Goal: Task Accomplishment & Management: Use online tool/utility

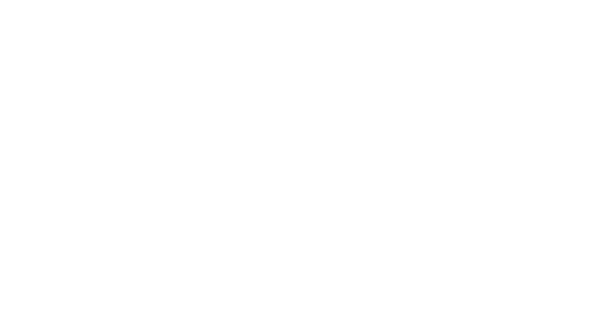
select select "Song"
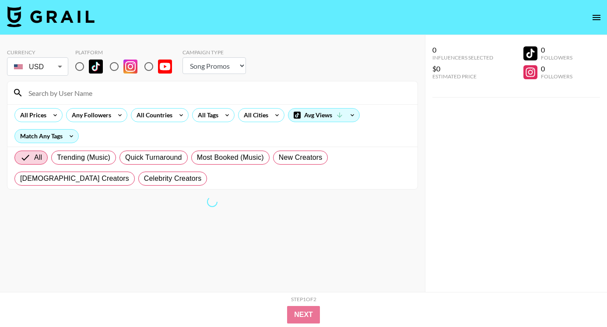
click at [81, 67] on input "radio" at bounding box center [80, 66] width 18 height 18
radio input "true"
click at [51, 113] on icon at bounding box center [55, 115] width 14 height 13
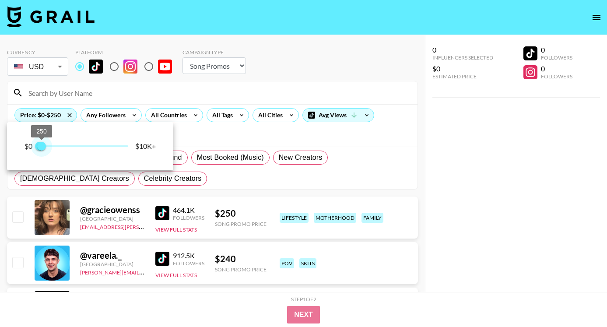
drag, startPoint x: 112, startPoint y: 145, endPoint x: 40, endPoint y: 144, distance: 71.8
click at [40, 144] on span "250" at bounding box center [41, 146] width 9 height 9
drag, startPoint x: 39, startPoint y: 147, endPoint x: 44, endPoint y: 148, distance: 5.4
click at [44, 147] on span "250" at bounding box center [41, 146] width 9 height 9
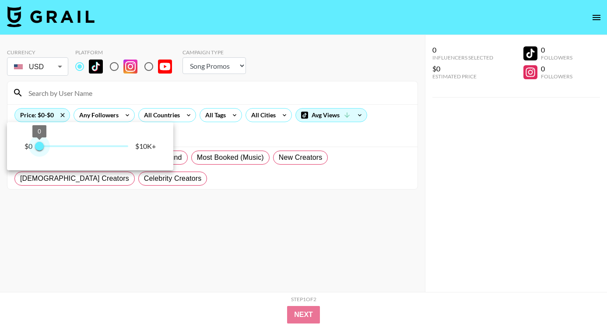
type input "250"
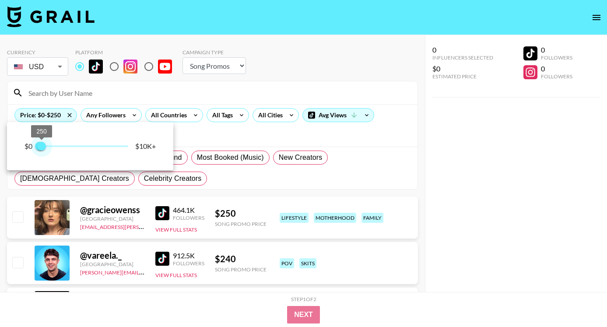
click at [41, 146] on span "250" at bounding box center [41, 146] width 9 height 9
click at [293, 124] on div at bounding box center [303, 163] width 607 height 327
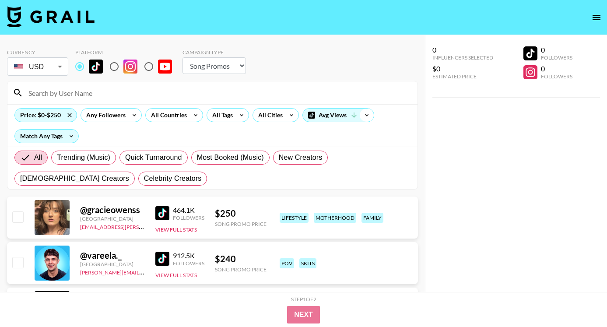
click at [368, 112] on icon at bounding box center [367, 115] width 14 height 13
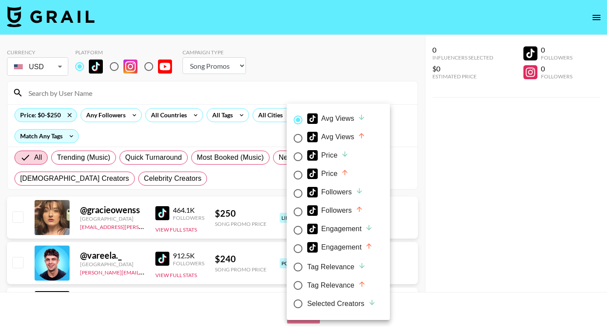
click at [327, 174] on div "Price" at bounding box center [328, 174] width 42 height 11
click at [307, 174] on input "Price" at bounding box center [298, 175] width 18 height 18
radio input "true"
radio input "false"
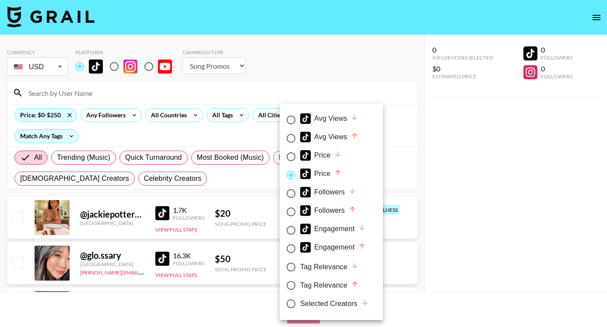
click at [427, 177] on div at bounding box center [303, 163] width 607 height 327
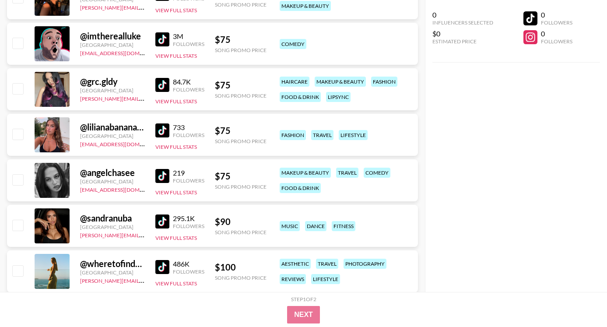
scroll to position [360, 0]
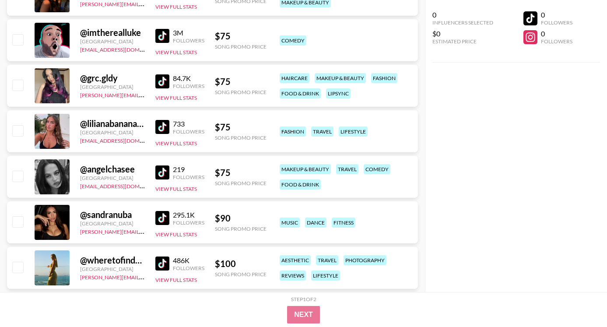
click at [109, 173] on div "@ angelchasee" at bounding box center [112, 169] width 65 height 11
click at [47, 183] on div at bounding box center [52, 176] width 35 height 35
click at [157, 170] on img at bounding box center [162, 173] width 14 height 14
click at [159, 132] on img at bounding box center [162, 127] width 14 height 14
click at [164, 84] on img at bounding box center [162, 81] width 14 height 14
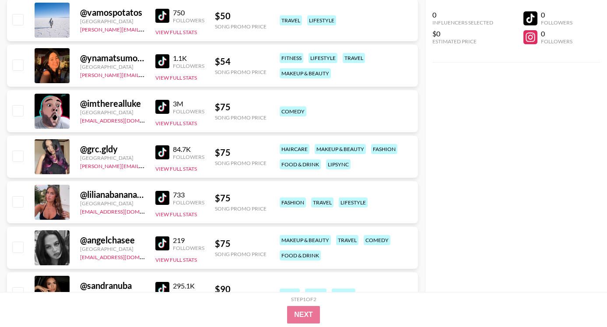
scroll to position [286, 0]
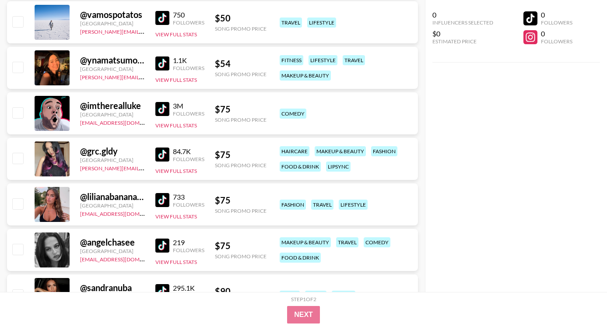
click at [164, 60] on img at bounding box center [162, 63] width 14 height 14
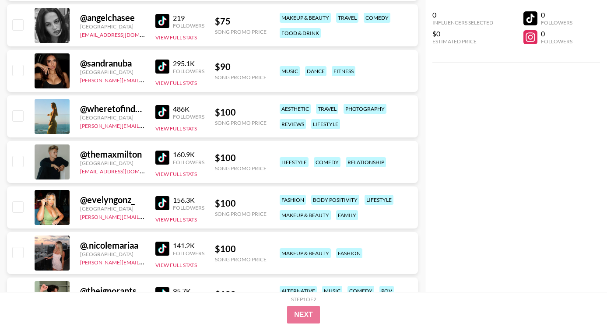
scroll to position [514, 0]
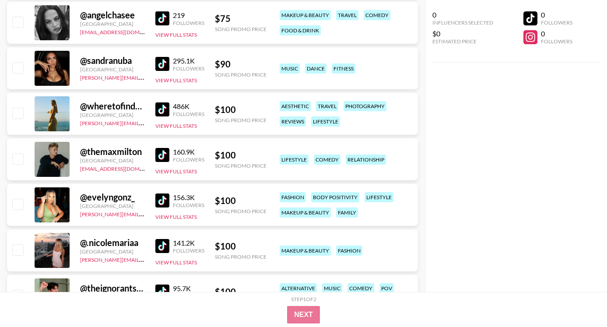
click at [159, 60] on img at bounding box center [162, 64] width 14 height 14
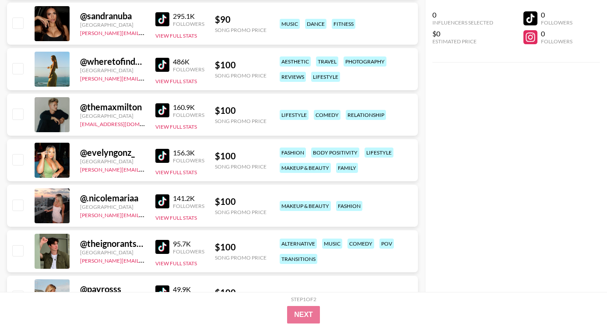
scroll to position [563, 0]
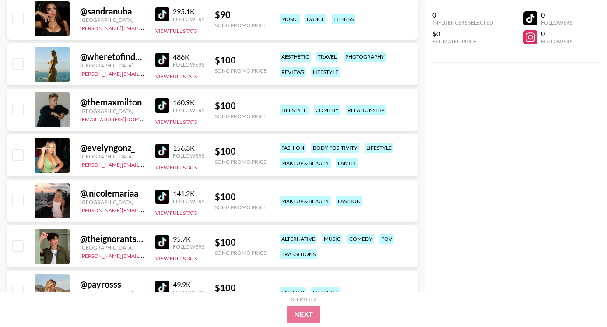
click at [161, 56] on img at bounding box center [162, 60] width 14 height 14
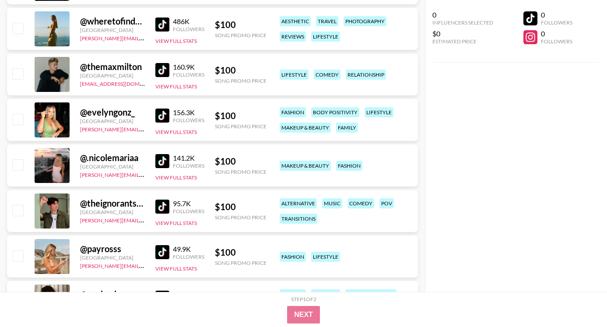
scroll to position [600, 0]
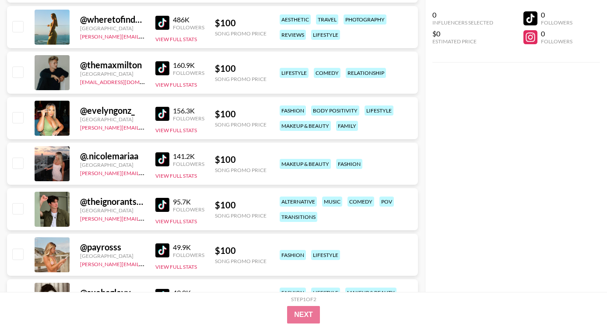
click at [161, 113] on img at bounding box center [162, 114] width 14 height 14
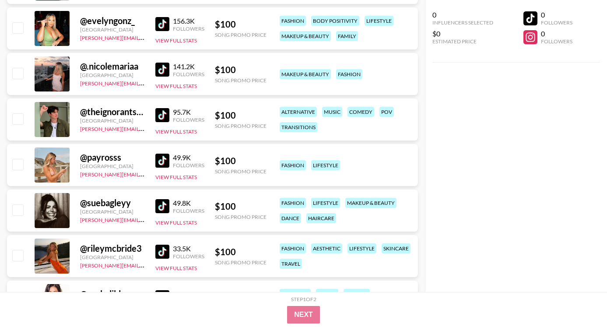
scroll to position [691, 0]
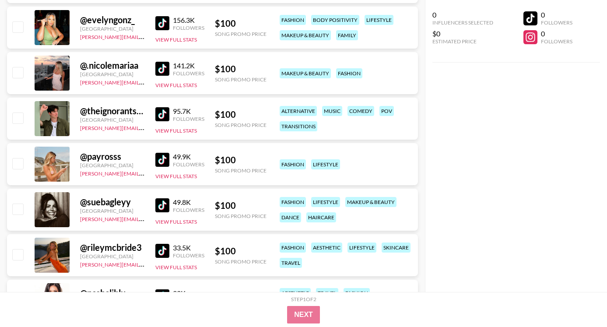
click at [161, 159] on img at bounding box center [162, 160] width 14 height 14
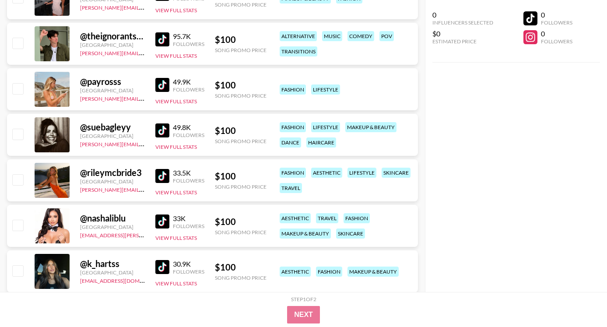
scroll to position [774, 0]
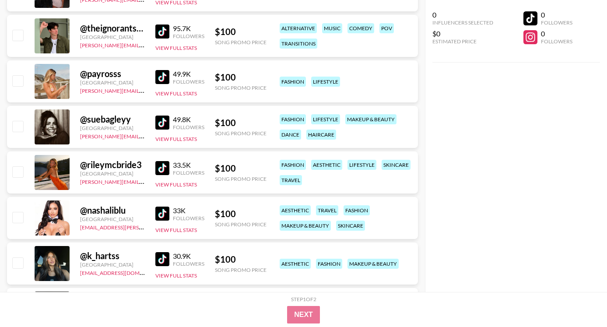
click at [163, 123] on img at bounding box center [162, 123] width 14 height 14
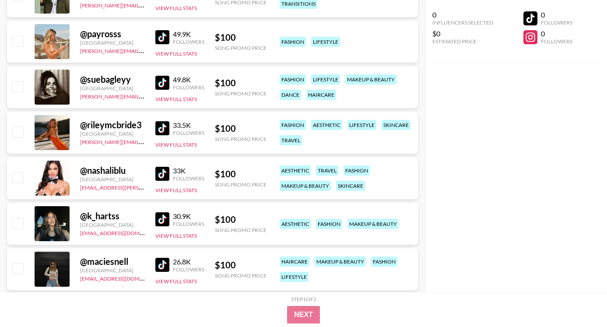
scroll to position [820, 0]
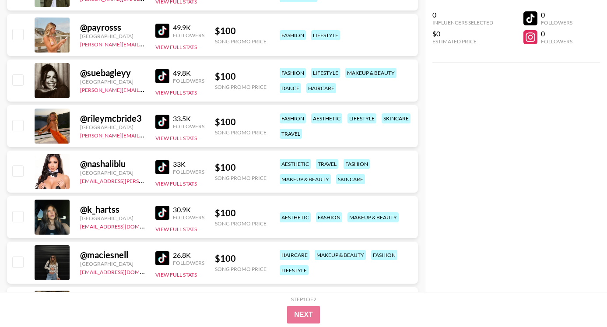
click at [161, 120] on img at bounding box center [162, 122] width 14 height 14
click at [164, 166] on img at bounding box center [162, 167] width 14 height 14
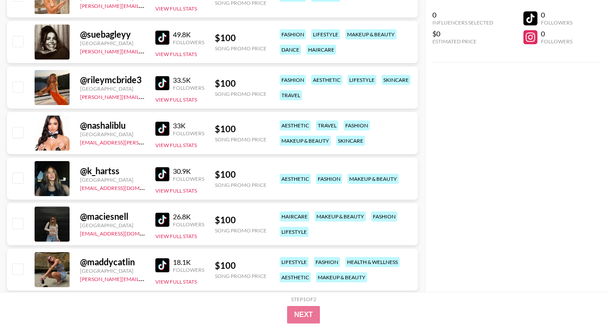
scroll to position [868, 0]
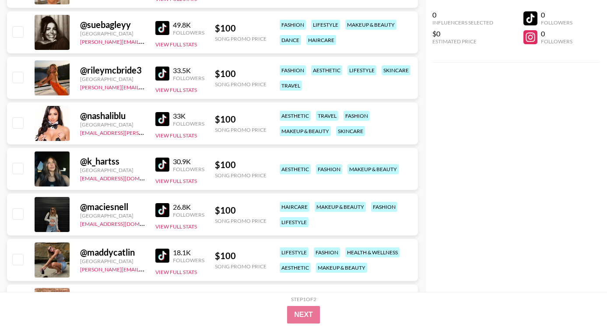
click at [170, 160] on link at bounding box center [164, 165] width 18 height 14
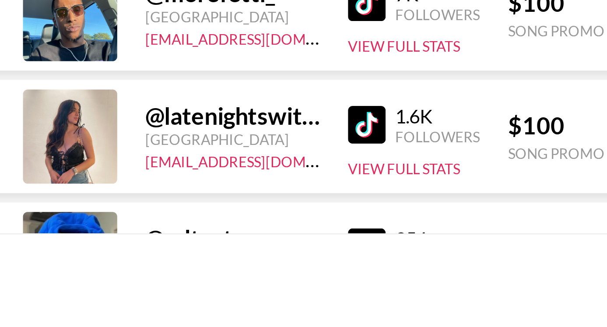
scroll to position [1296, 0]
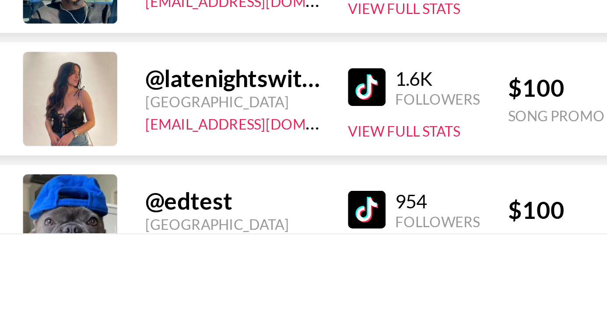
click at [163, 242] on img at bounding box center [162, 238] width 14 height 14
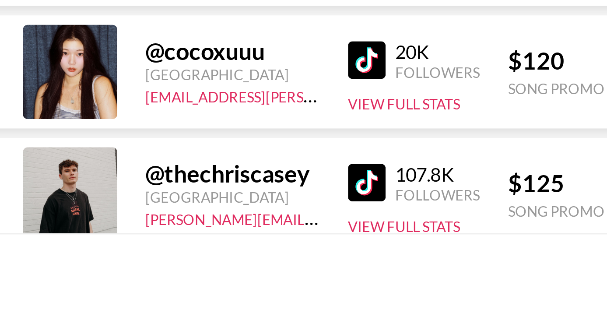
scroll to position [1493, 0]
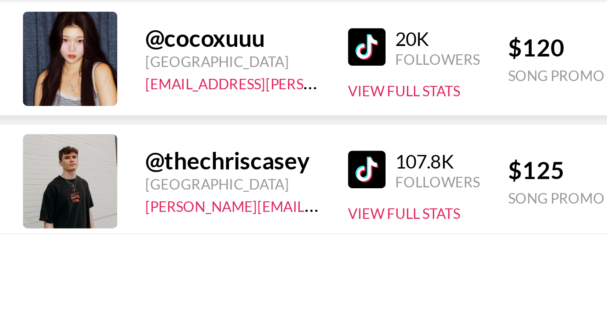
click at [160, 220] on img at bounding box center [162, 223] width 14 height 14
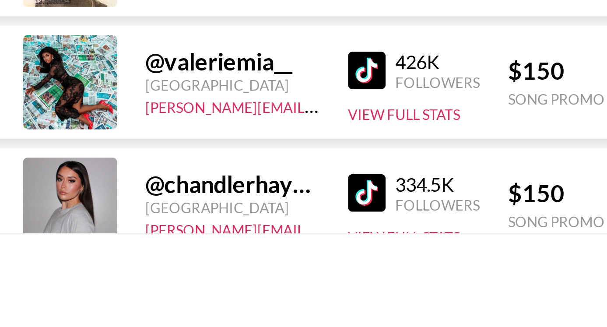
scroll to position [2218, 0]
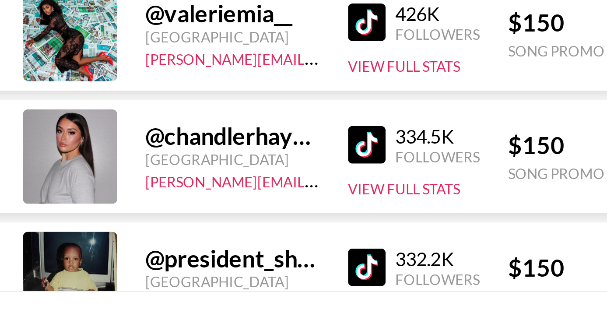
click at [162, 238] on img at bounding box center [162, 238] width 14 height 14
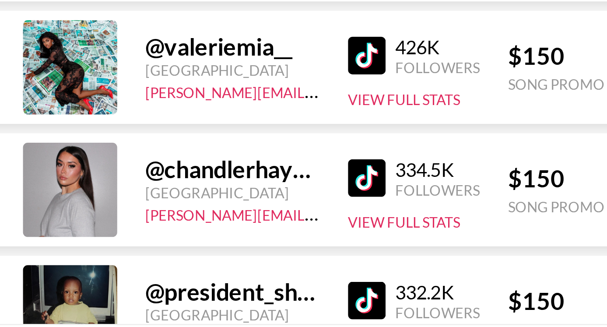
click at [161, 189] on img at bounding box center [162, 192] width 14 height 14
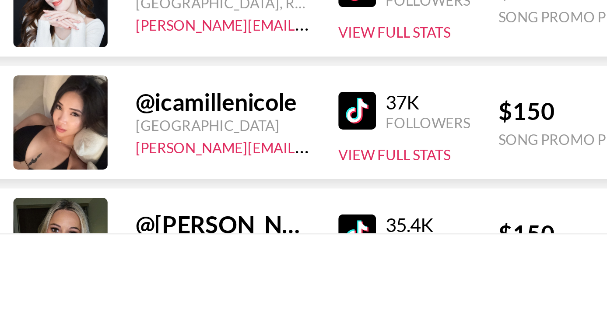
scroll to position [3480, 0]
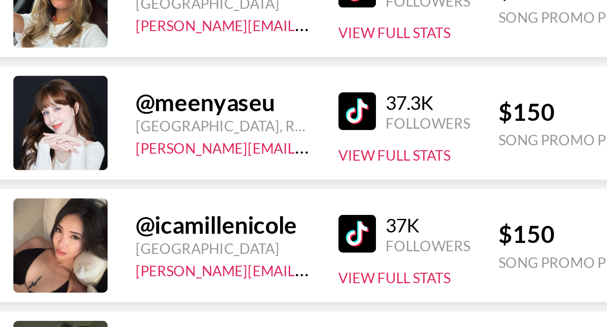
click at [159, 201] on img at bounding box center [162, 205] width 14 height 14
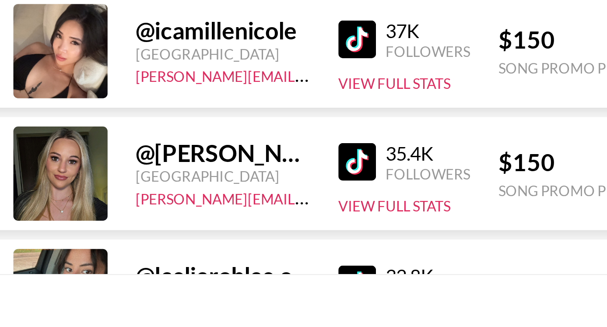
click at [161, 250] on img at bounding box center [162, 250] width 14 height 14
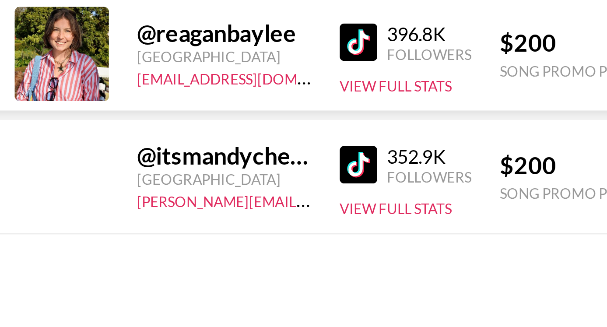
scroll to position [6486, 0]
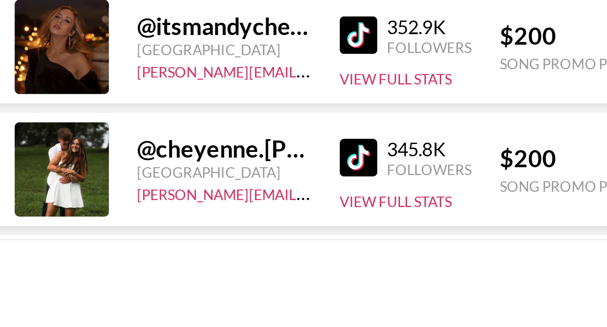
click at [167, 219] on img at bounding box center [162, 216] width 14 height 14
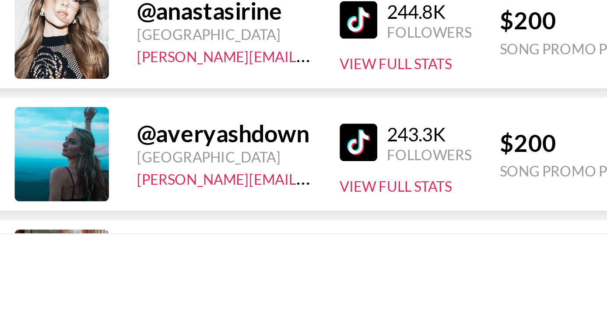
scroll to position [6815, 0]
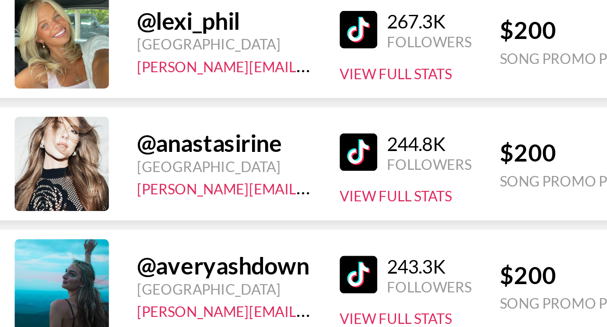
click at [170, 170] on link at bounding box center [164, 172] width 18 height 14
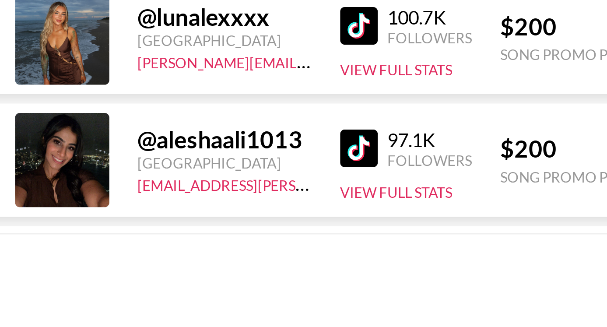
scroll to position [8424, 0]
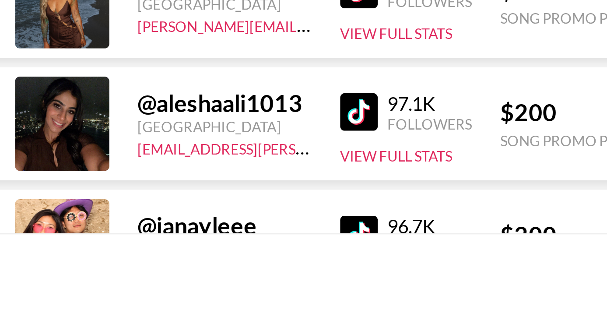
click at [171, 247] on link at bounding box center [164, 247] width 18 height 14
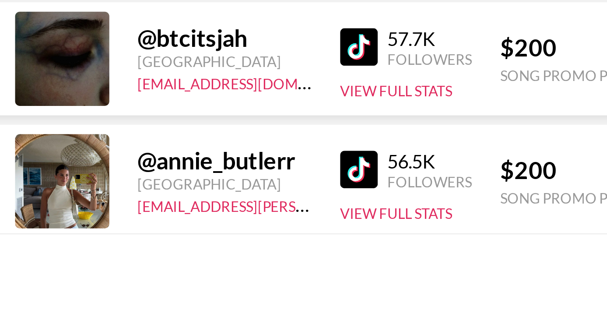
scroll to position [9318, 0]
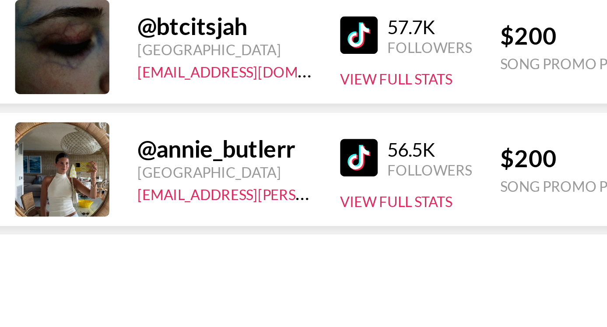
click at [166, 223] on img at bounding box center [162, 219] width 14 height 14
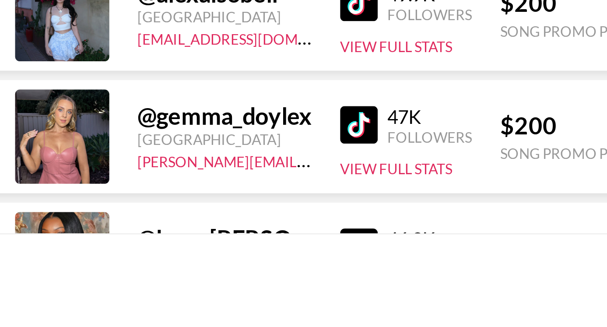
scroll to position [9559, 0]
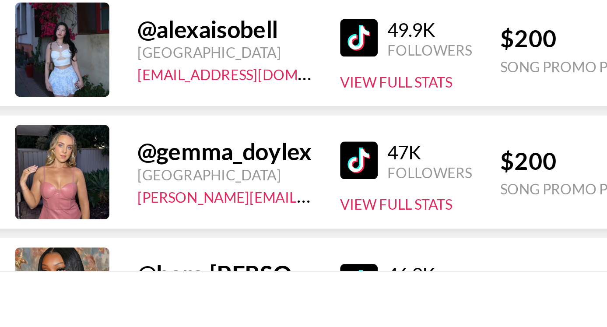
click at [167, 205] on img at bounding box center [162, 205] width 14 height 14
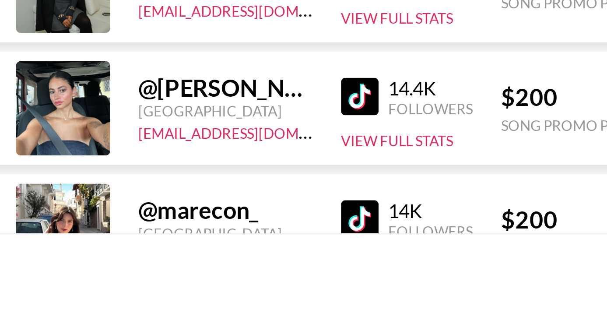
scroll to position [10546, 0]
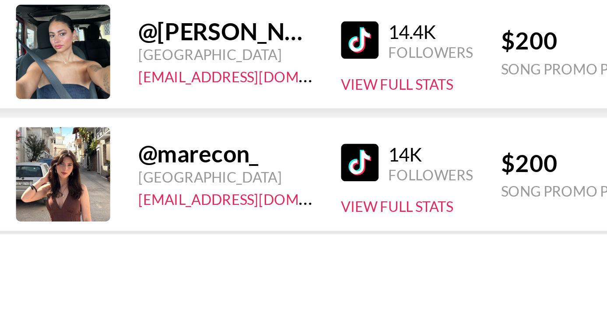
click at [167, 216] on img at bounding box center [162, 220] width 14 height 14
